Goal: Transaction & Acquisition: Book appointment/travel/reservation

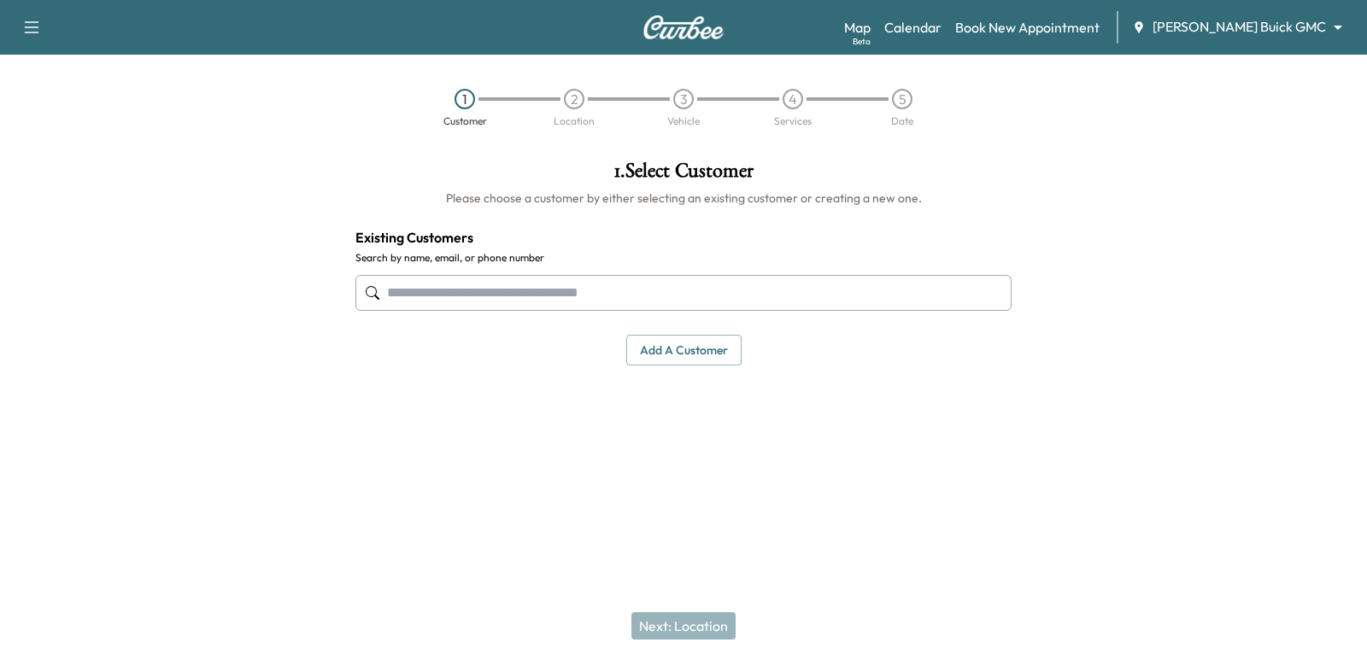
click at [1264, 21] on body "Support Log Out Map Beta Calendar Book New Appointment [PERSON_NAME] Buick GMC …" at bounding box center [683, 330] width 1367 height 660
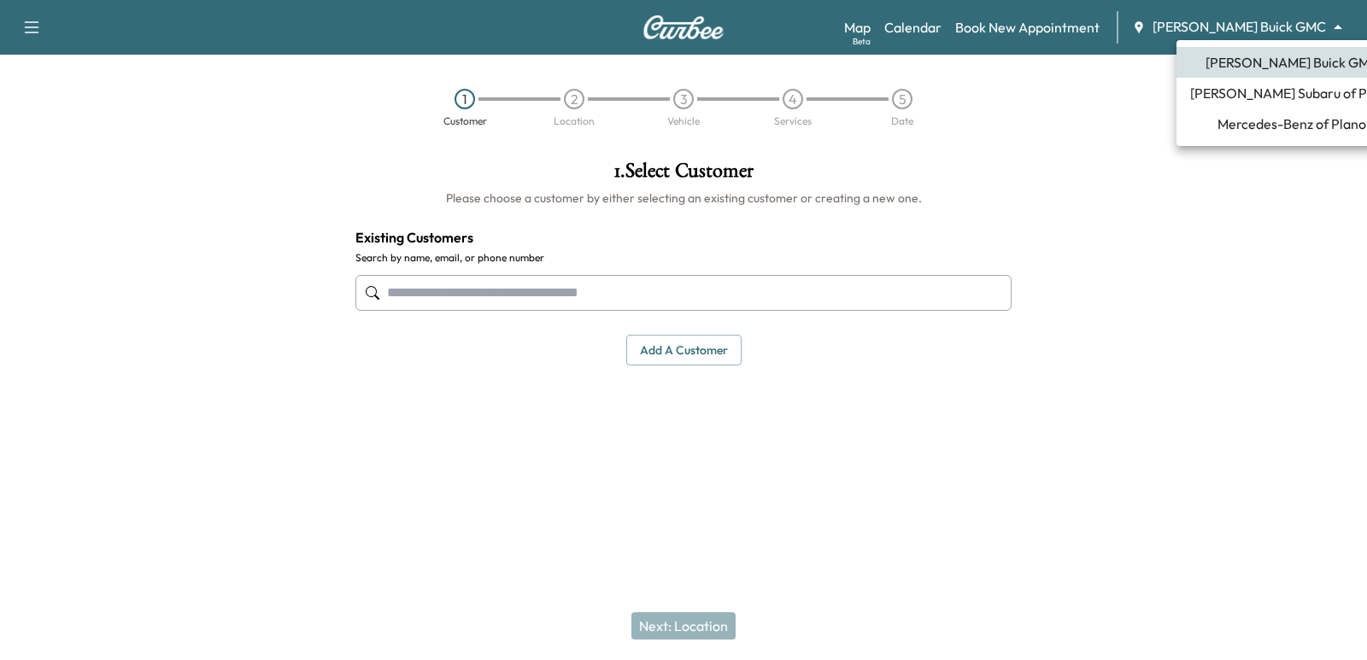
click at [1274, 129] on span "Mercedes-Benz of Plano" at bounding box center [1291, 124] width 149 height 21
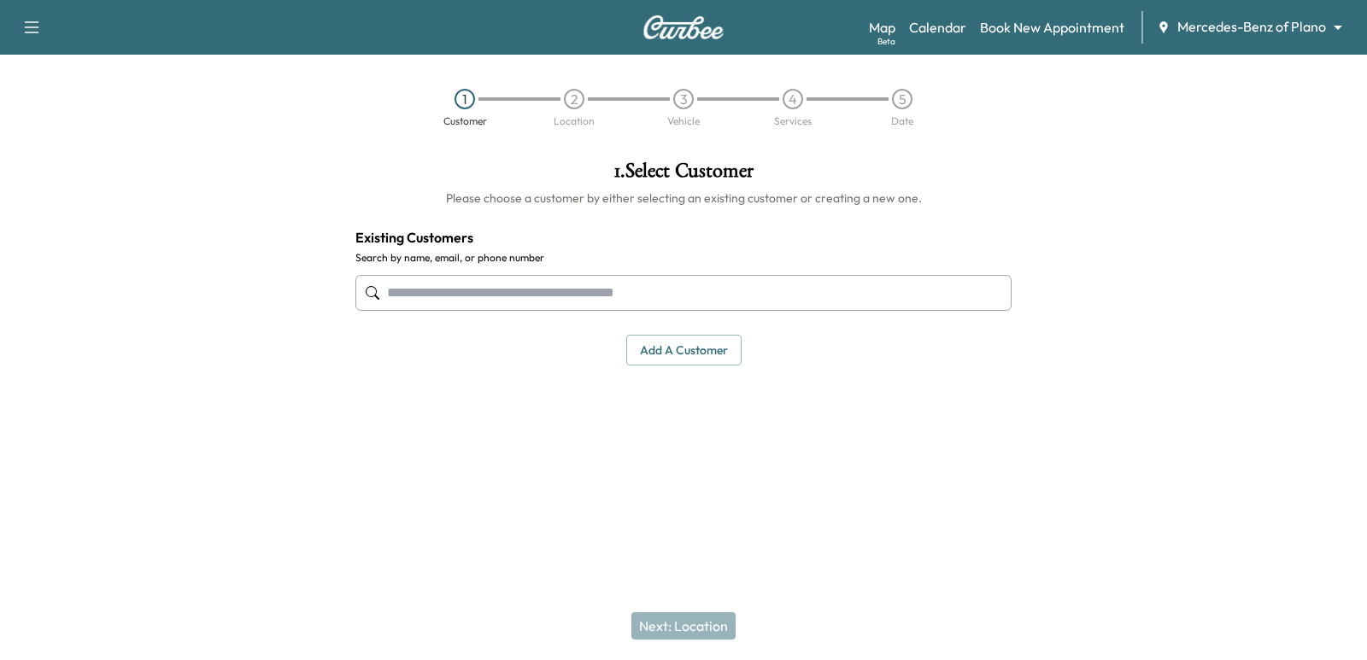
click at [645, 292] on input "text" at bounding box center [683, 293] width 656 height 36
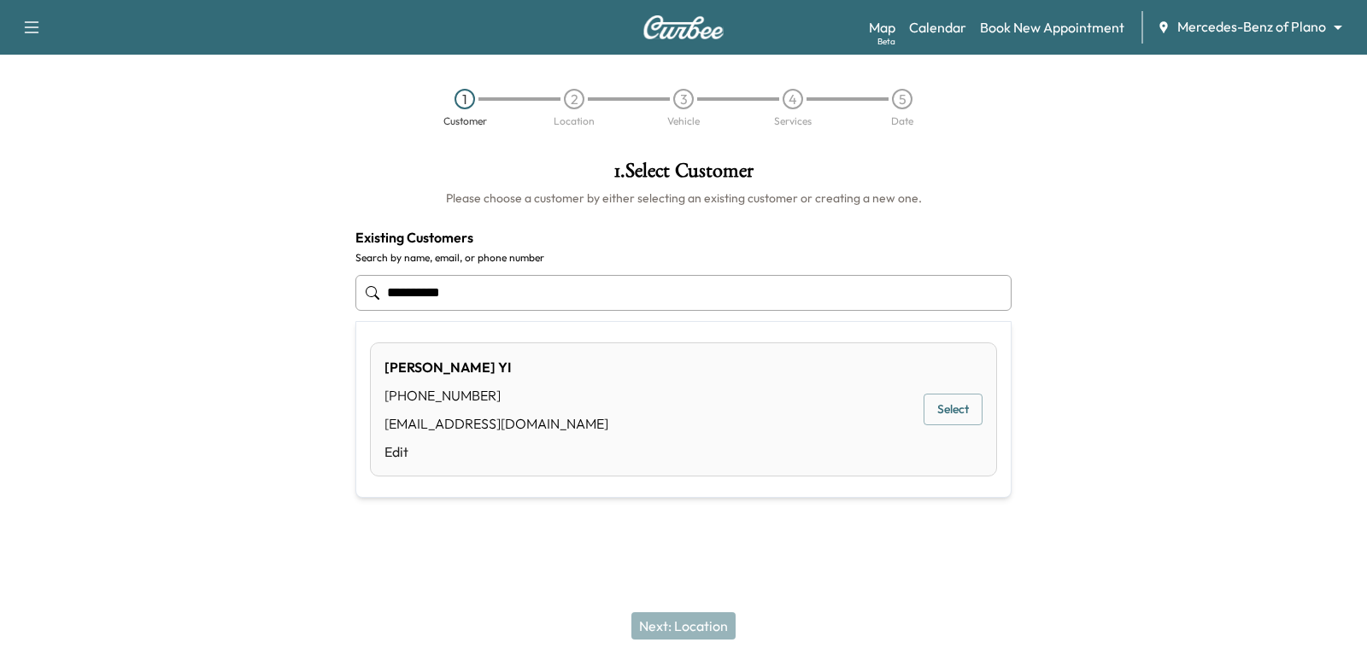
click at [965, 413] on button "Select" at bounding box center [953, 410] width 59 height 32
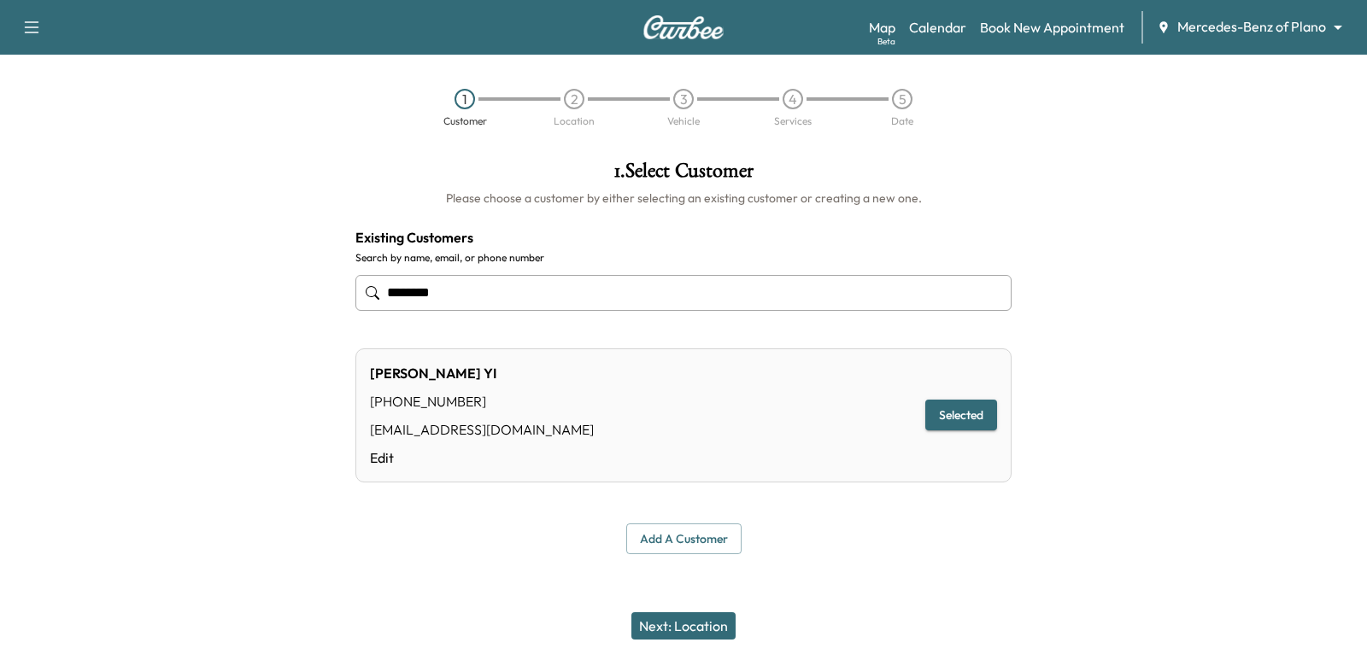
type input "********"
click at [698, 632] on button "Next: Location" at bounding box center [683, 626] width 104 height 27
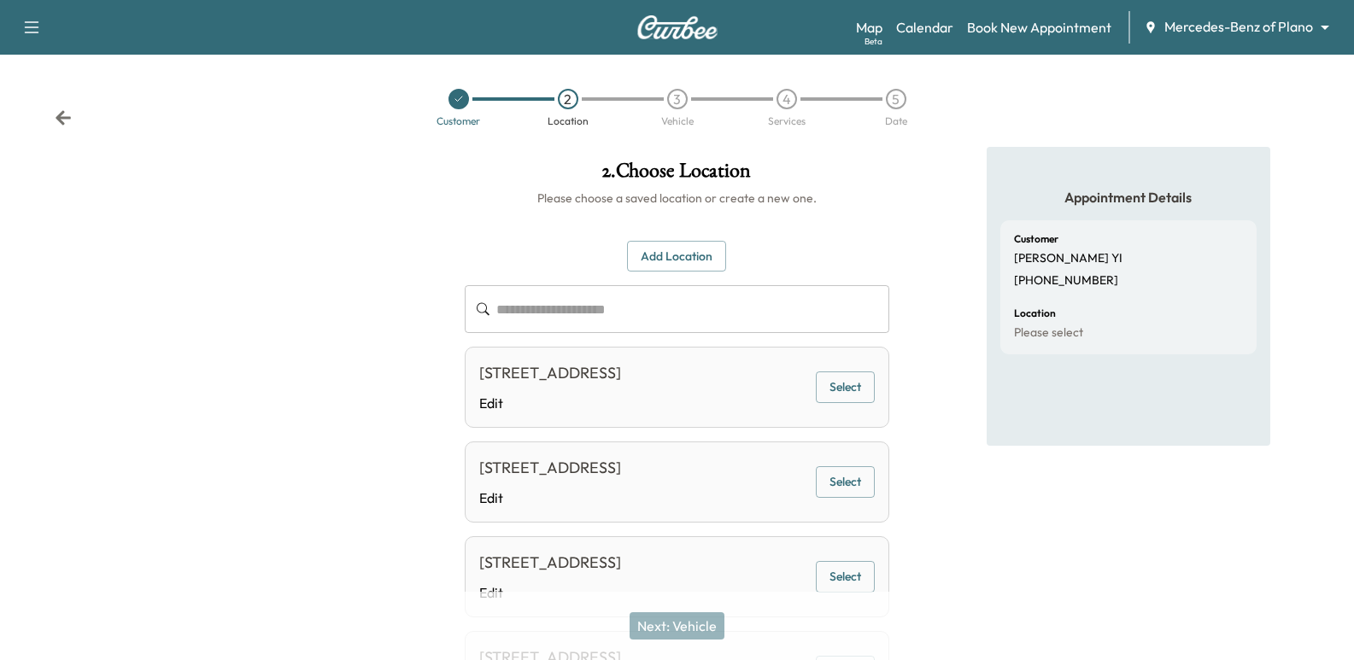
click at [821, 396] on button "Select" at bounding box center [845, 388] width 59 height 32
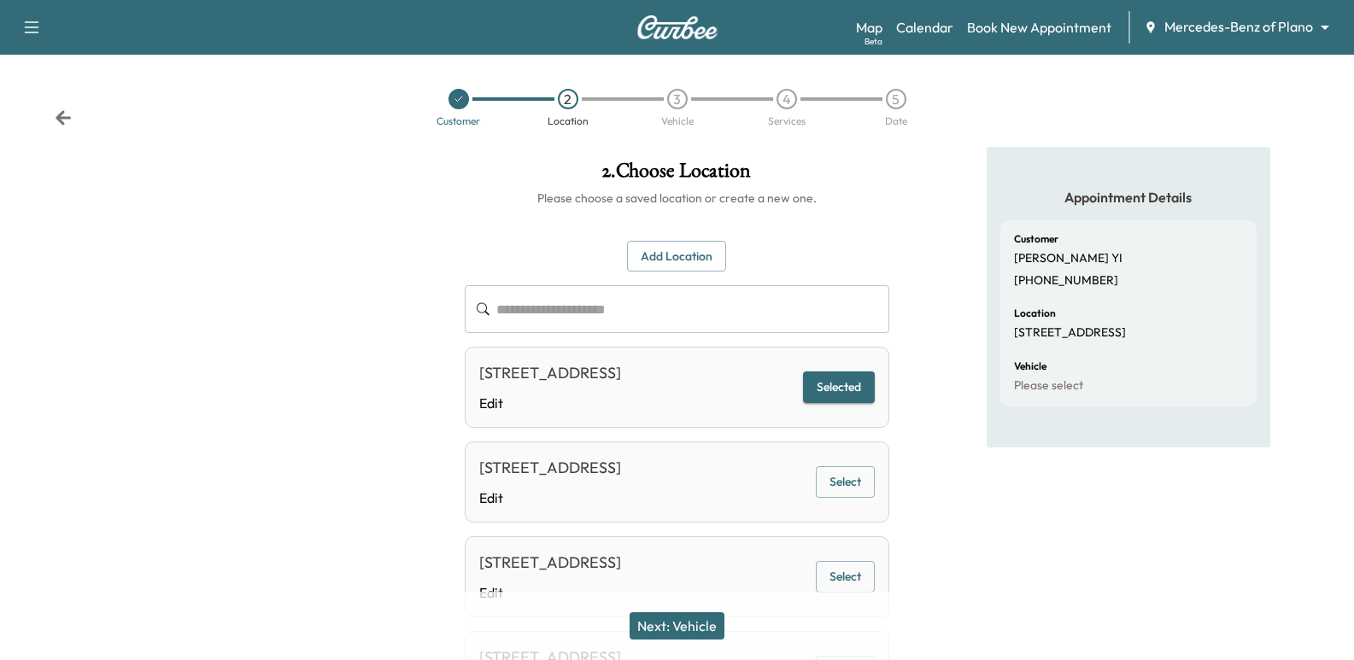
click at [737, 622] on div "Next: Vehicle" at bounding box center [677, 626] width 1354 height 68
click at [724, 623] on button "Next: Vehicle" at bounding box center [677, 626] width 95 height 27
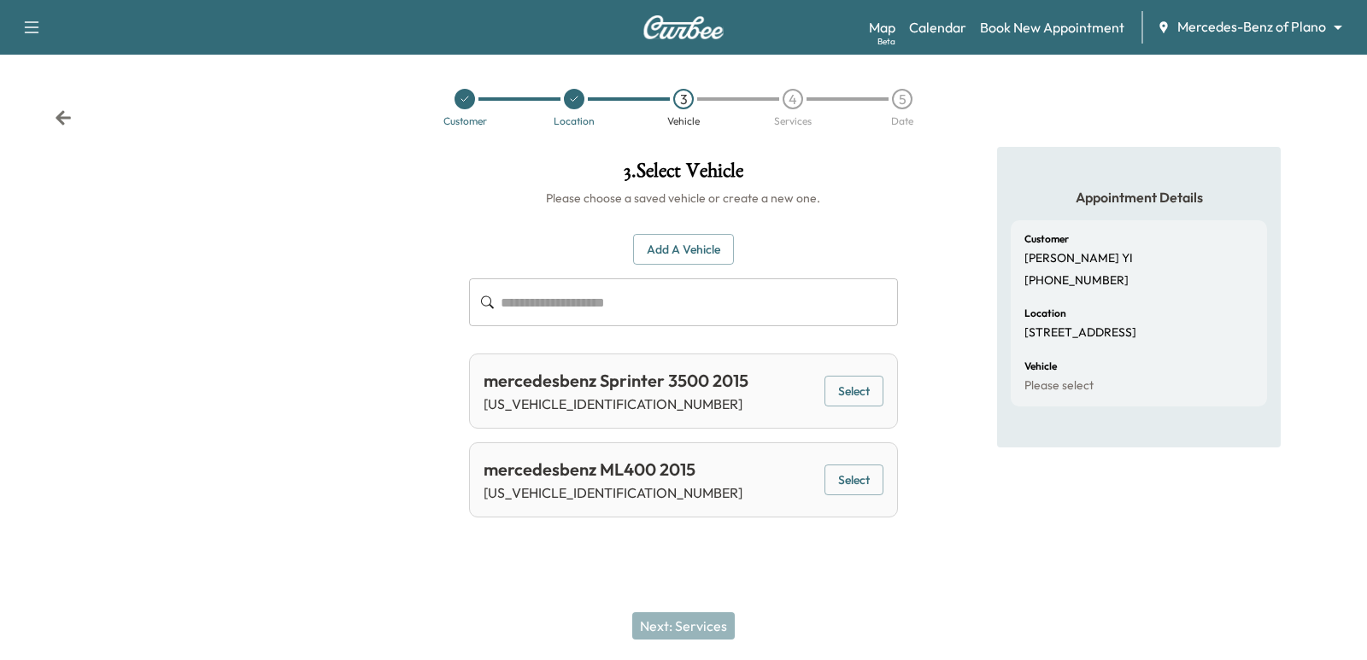
click at [569, 496] on p "[US_VEHICLE_IDENTIFICATION_NUMBER]" at bounding box center [613, 493] width 259 height 21
copy div "[US_VEHICLE_IDENTIFICATION_NUMBER] Select Add a Vehicle Vehicle Details License…"
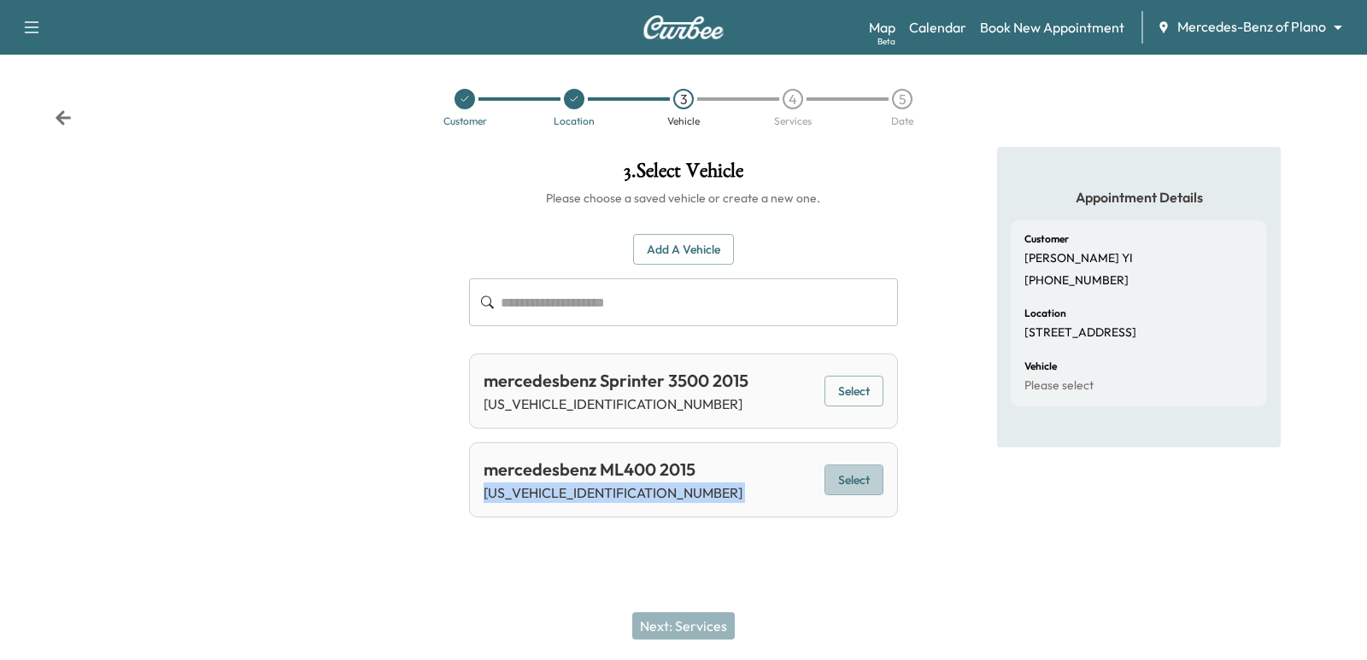
click at [859, 492] on button "Select" at bounding box center [853, 481] width 59 height 32
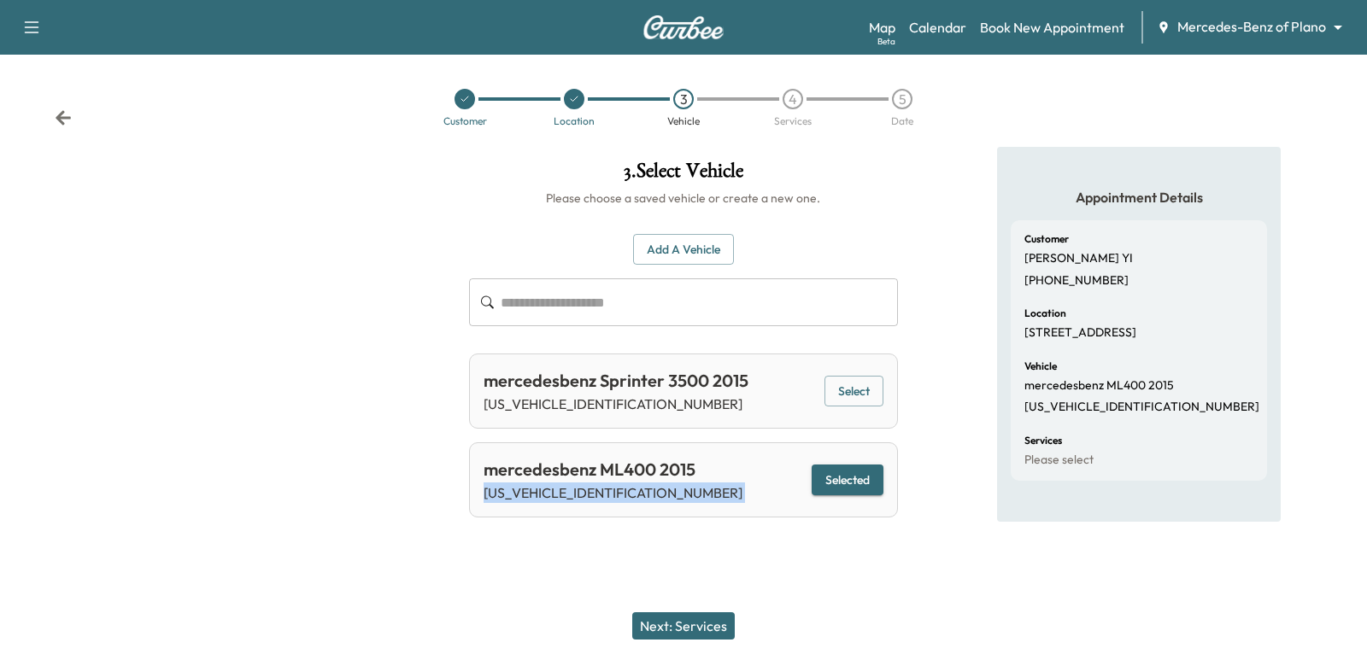
click at [719, 619] on button "Next: Services" at bounding box center [683, 626] width 103 height 27
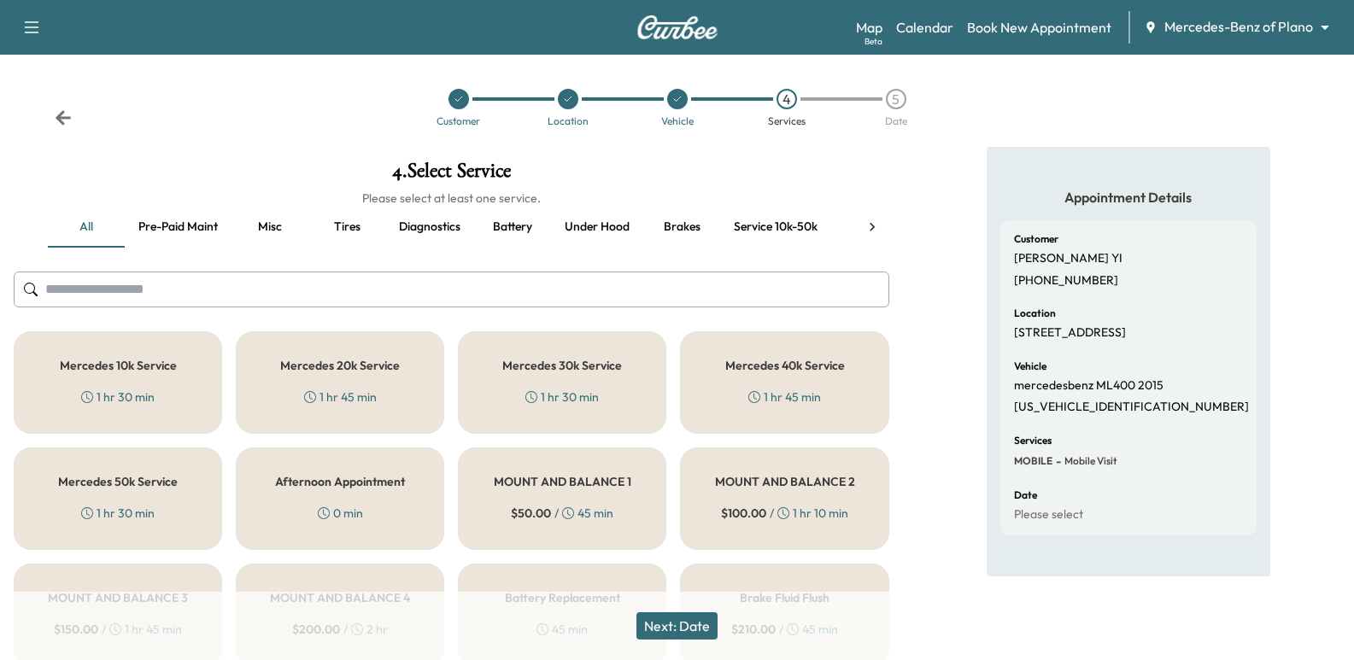
click at [1078, 415] on p "[US_VEHICLE_IDENTIFICATION_NUMBER]" at bounding box center [1131, 407] width 235 height 15
copy p "[US_VEHICLE_IDENTIFICATION_NUMBER]"
click at [1266, 283] on div "Appointment Details Customer [PERSON_NAME] [PHONE_NUMBER] Location [STREET_ADDR…" at bounding box center [1129, 362] width 284 height 430
click at [1076, 290] on div "Customer [PERSON_NAME] [PHONE_NUMBER] Location [STREET_ADDRESS] Vehicle mercede…" at bounding box center [1128, 377] width 256 height 315
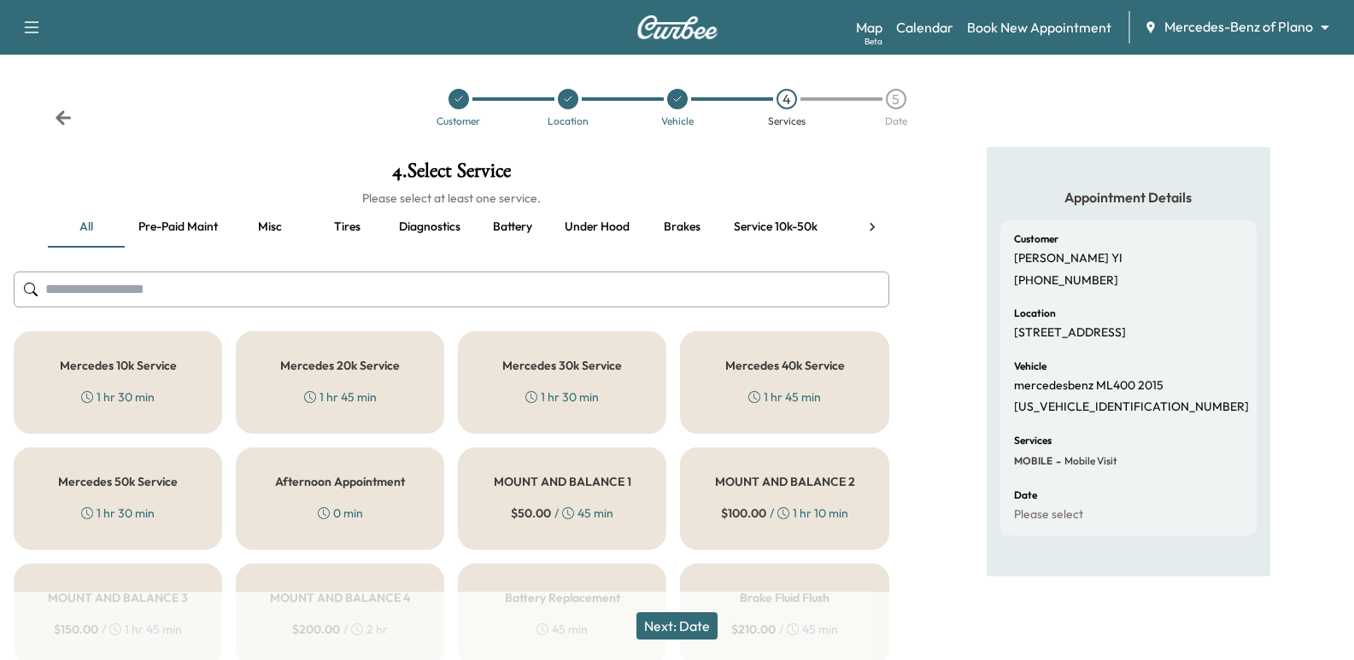
click at [1076, 284] on p "[PHONE_NUMBER]" at bounding box center [1066, 280] width 104 height 15
copy p "[PHONE_NUMBER]"
